Goal: Transaction & Acquisition: Purchase product/service

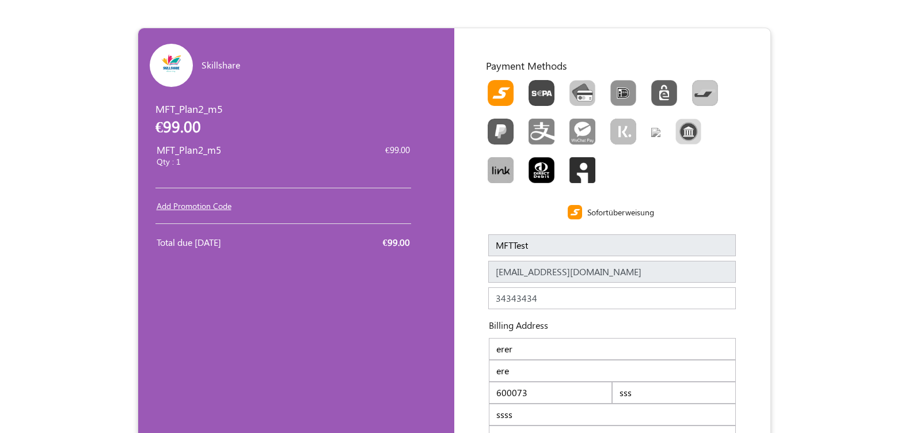
scroll to position [109, 0]
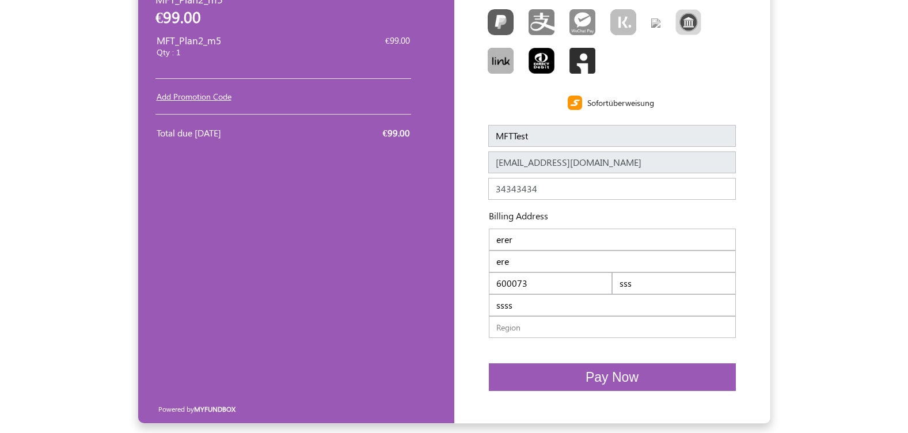
click at [619, 372] on span "Pay Now" at bounding box center [611, 377] width 53 height 15
